Goal: Find contact information: Obtain details needed to contact an individual or organization

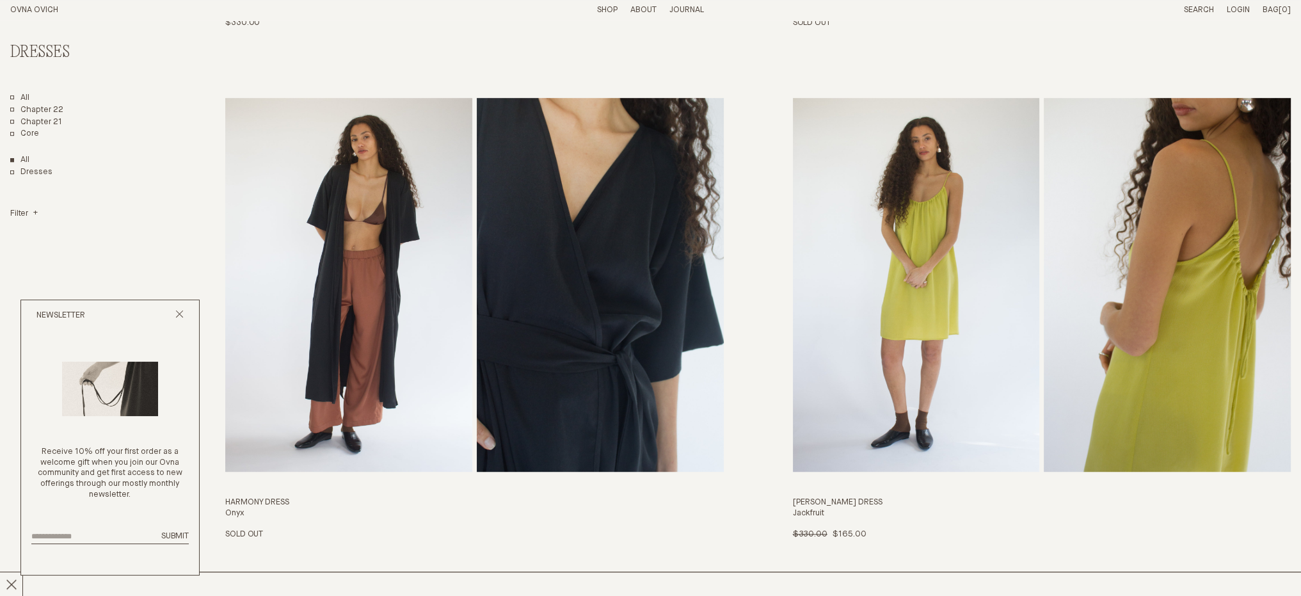
scroll to position [1216, 0]
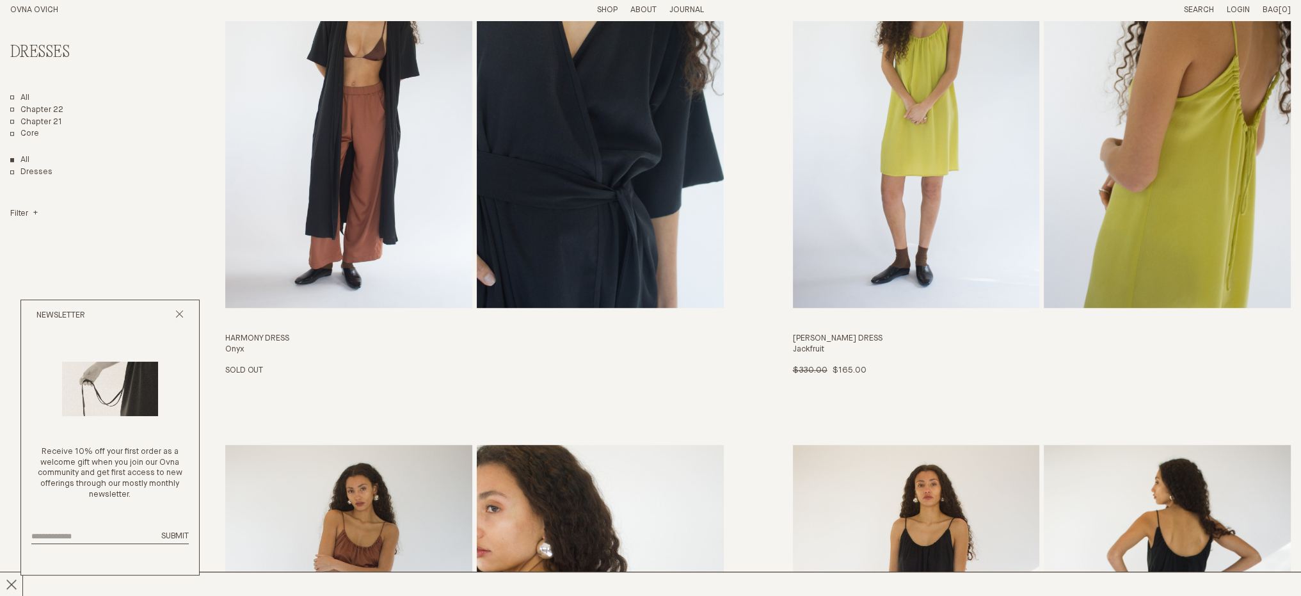
click at [268, 338] on h3 "Harmony Dress" at bounding box center [474, 338] width 498 height 11
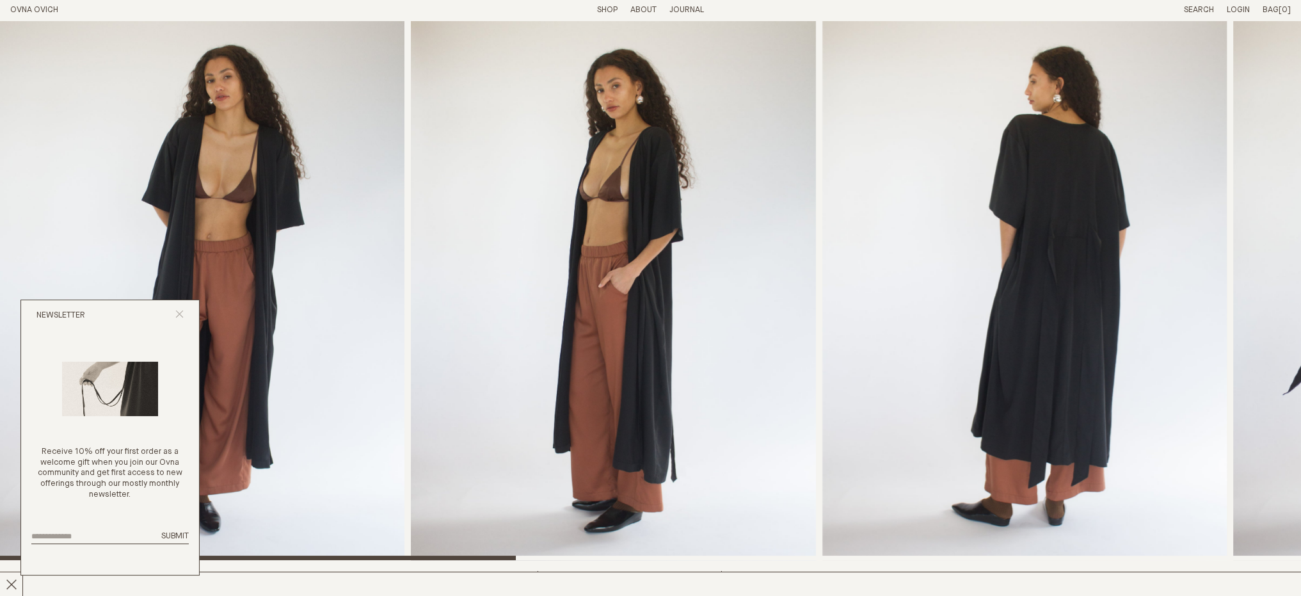
click at [177, 312] on icon "Close popup" at bounding box center [179, 314] width 8 height 8
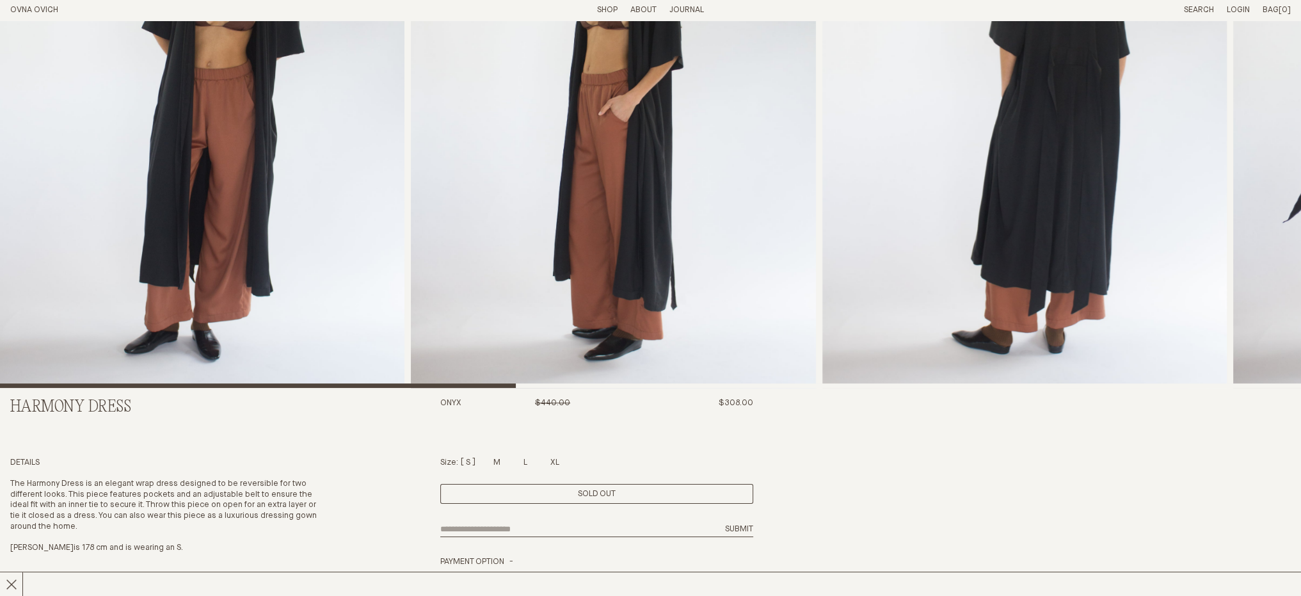
scroll to position [256, 0]
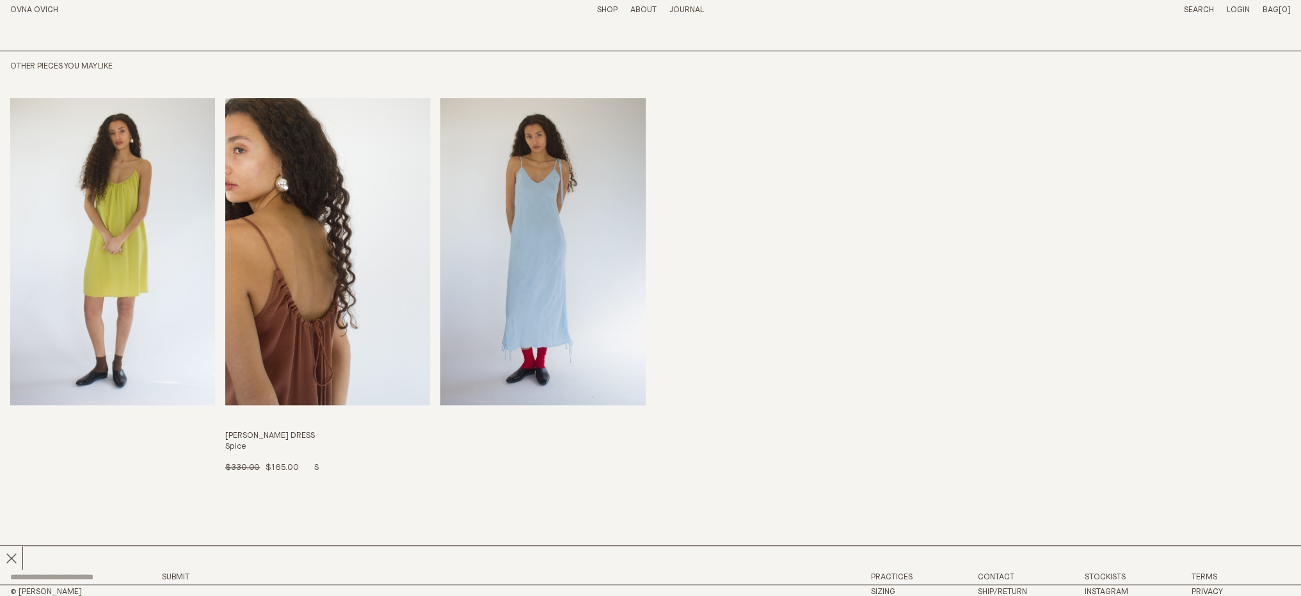
scroll to position [1021, 0]
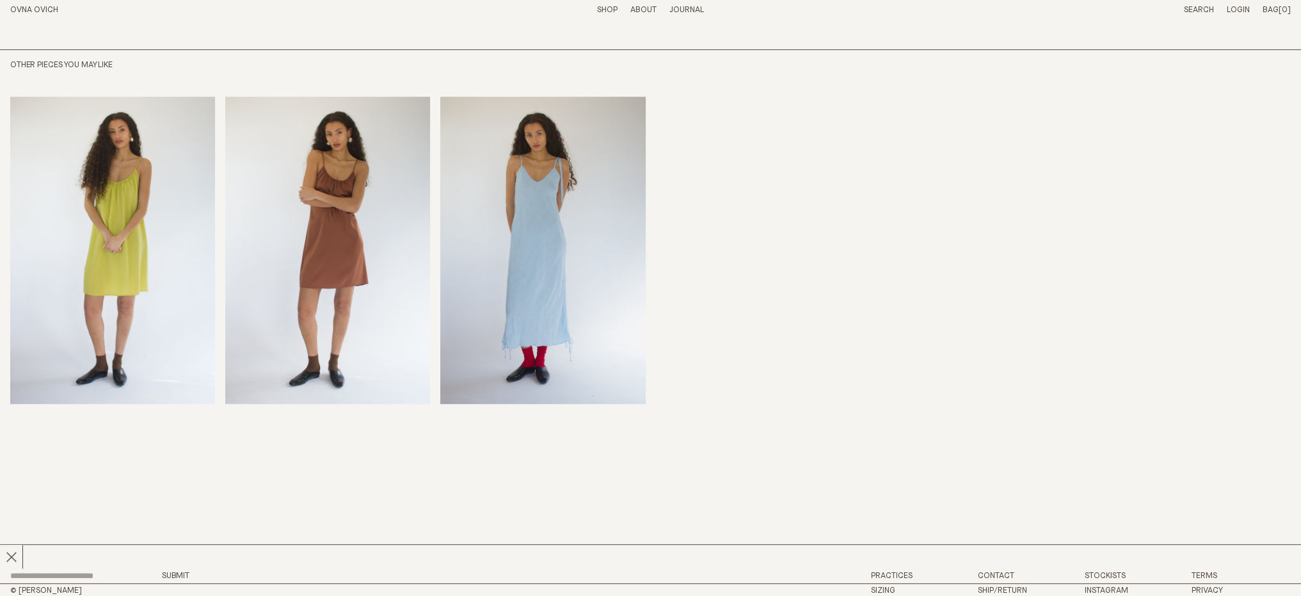
click at [992, 569] on footer "Submit Practices Contact Stockists Terms © OVNA OVICH Sizing Ship/Return Instag…" at bounding box center [650, 583] width 1301 height 28
click at [993, 572] on link "Contact" at bounding box center [996, 575] width 36 height 8
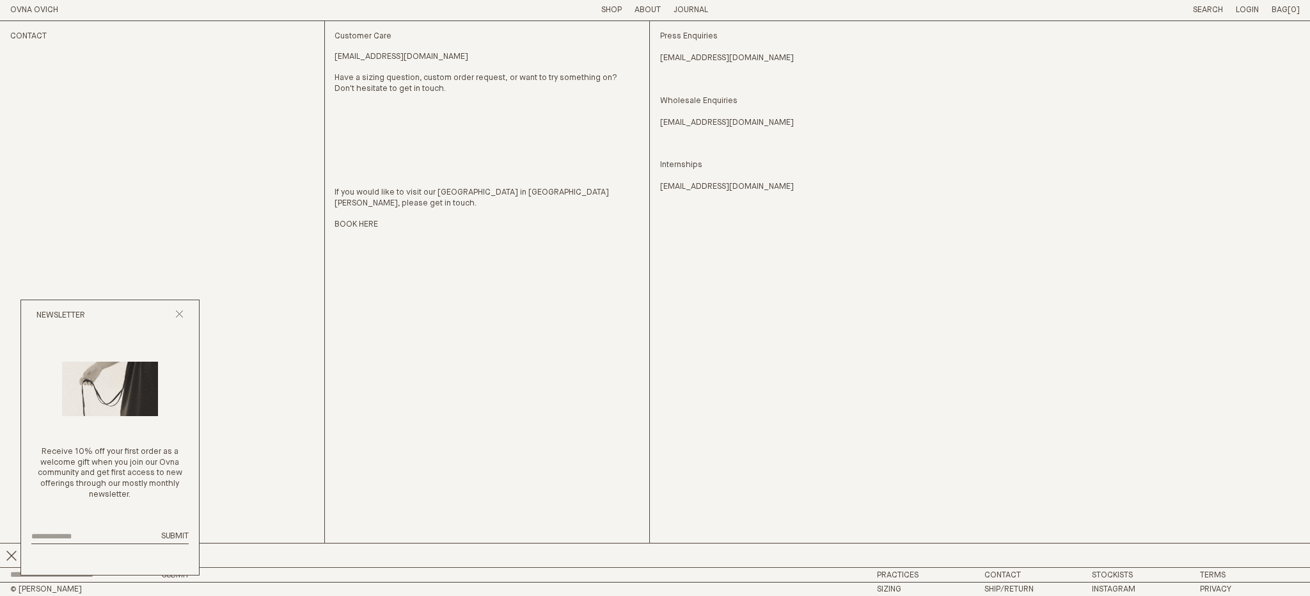
click at [395, 54] on link "[EMAIL_ADDRESS][DOMAIN_NAME]" at bounding box center [402, 57] width 134 height 11
